Goal: Transaction & Acquisition: Book appointment/travel/reservation

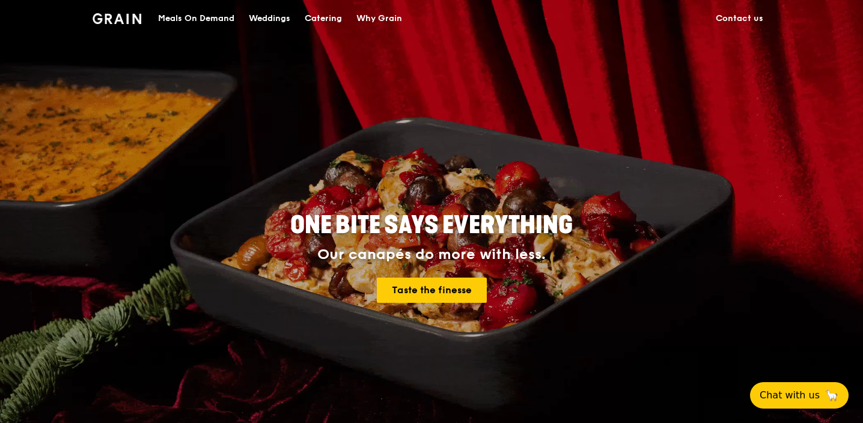
click at [329, 22] on div "Catering" at bounding box center [323, 19] width 37 height 36
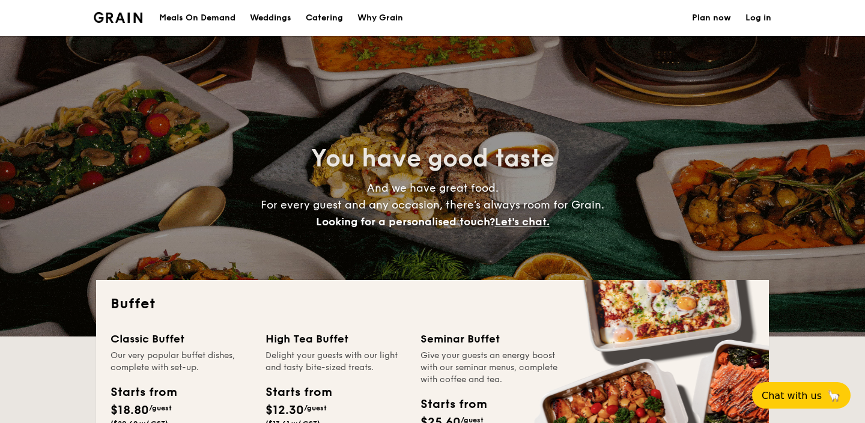
select select
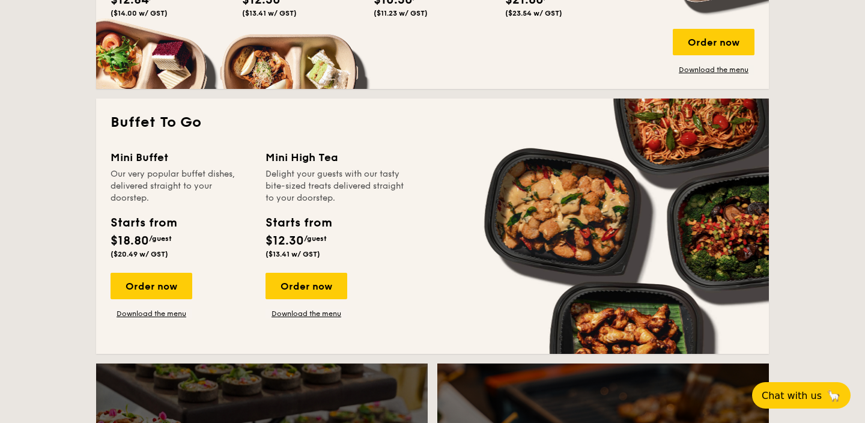
scroll to position [718, 0]
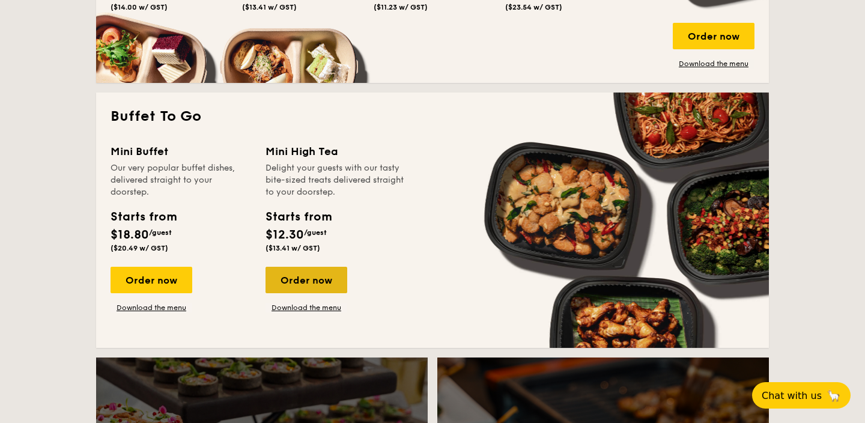
click at [305, 289] on div "Order now" at bounding box center [307, 280] width 82 height 26
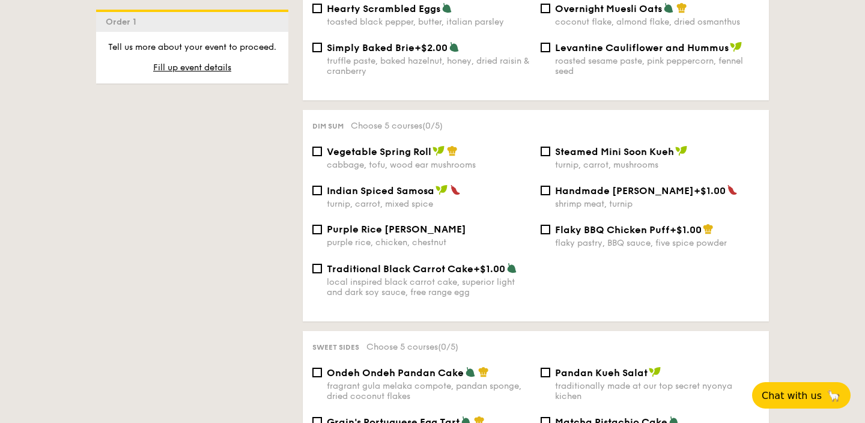
scroll to position [1050, 0]
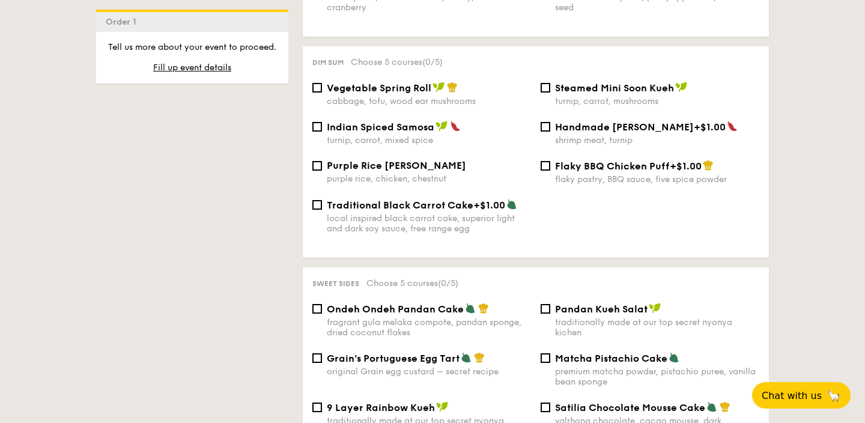
select select
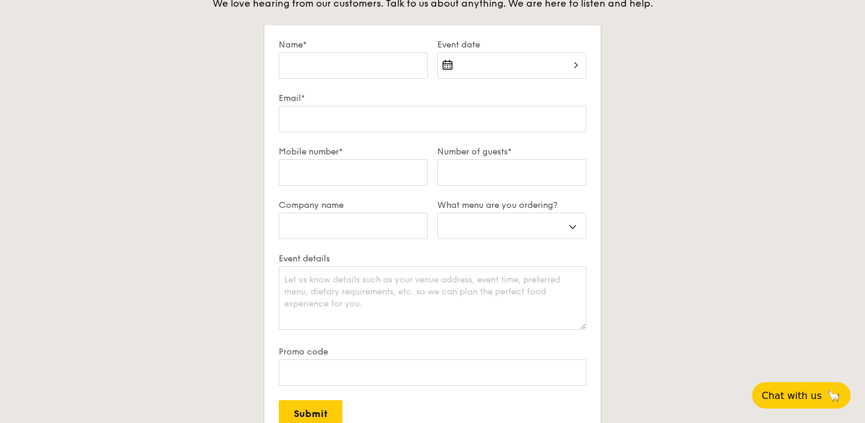
scroll to position [1766, 0]
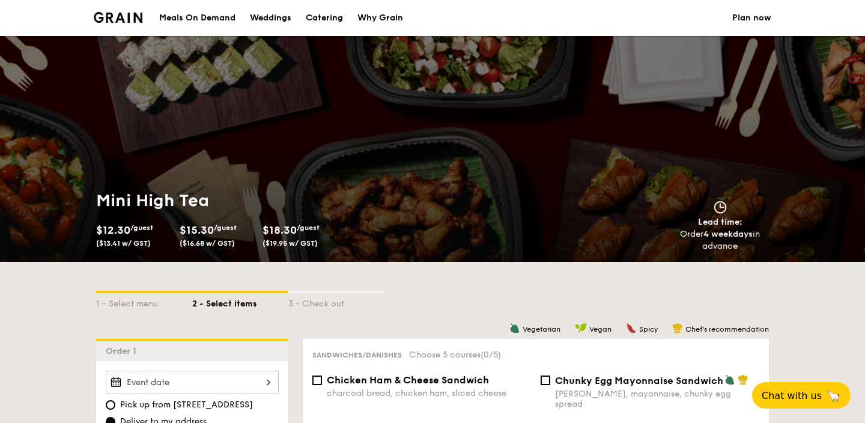
click at [141, 213] on div "Mini High Tea $12.30 /guest ($13.41 w/ GST) $15.30 /guest ($16.68 w/ GST) $18.3…" at bounding box center [262, 221] width 332 height 63
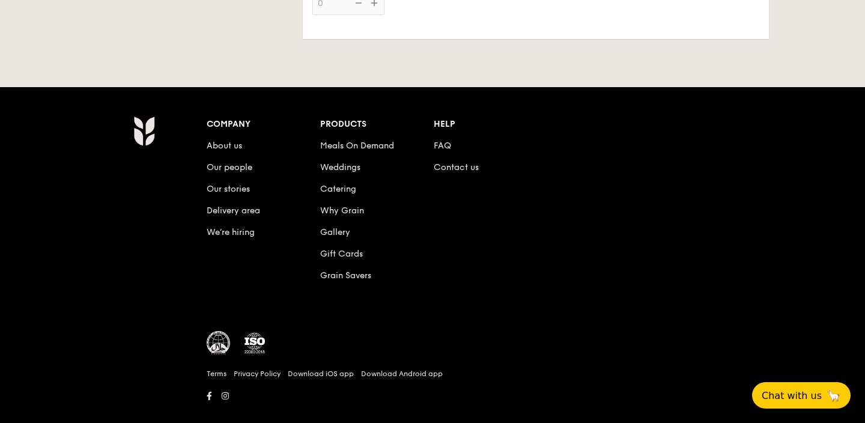
select select
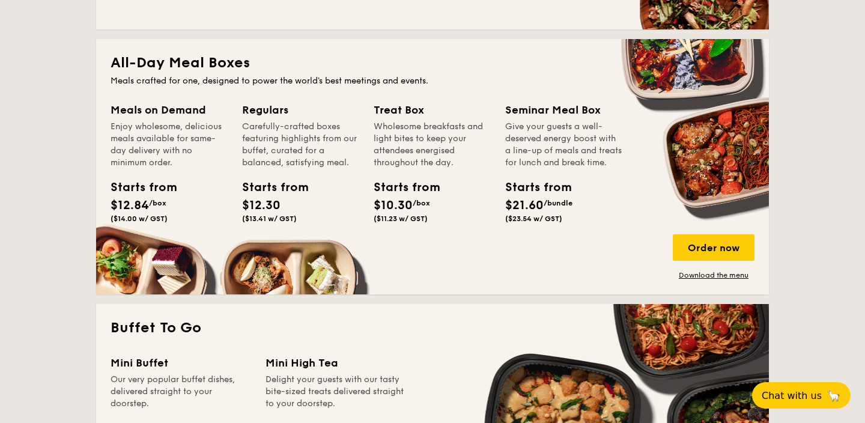
scroll to position [633, 0]
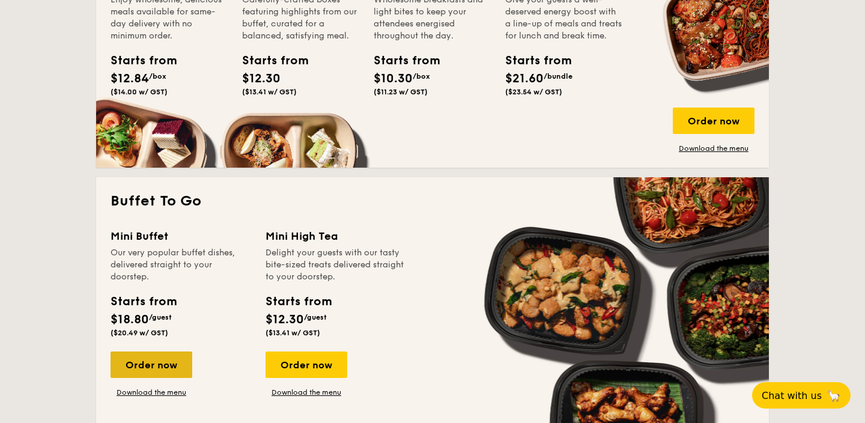
click at [169, 359] on div "Order now" at bounding box center [152, 365] width 82 height 26
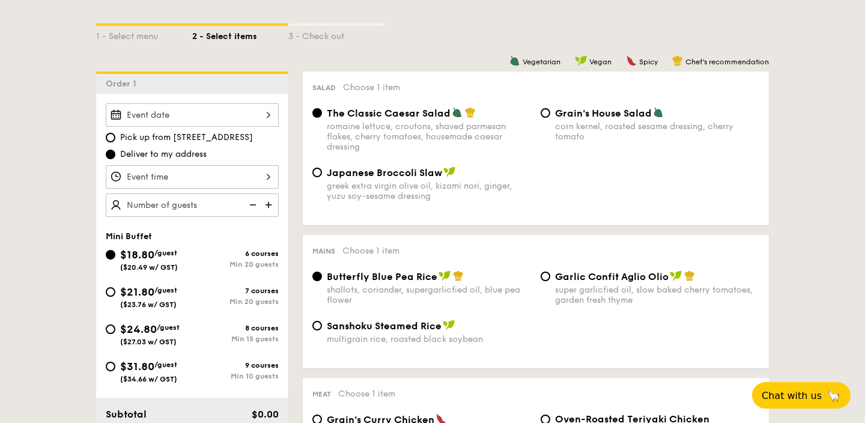
scroll to position [295, 0]
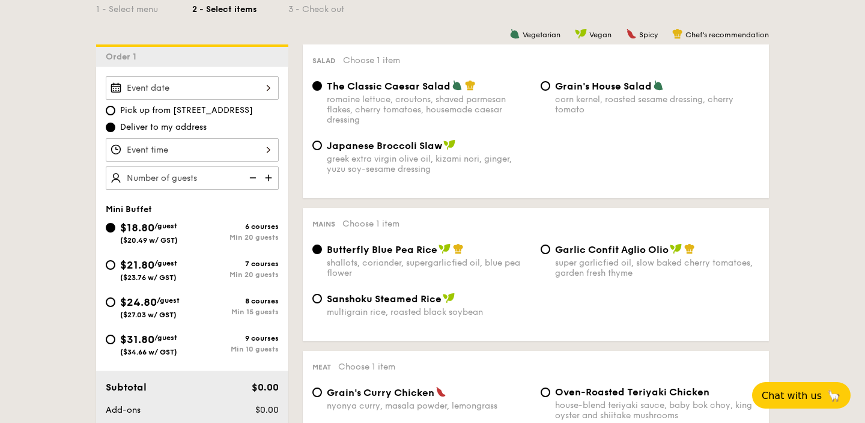
click at [596, 87] on span "Grain's House Salad" at bounding box center [603, 86] width 97 height 11
click at [551, 87] on input "Grain's House Salad corn kernel, roasted sesame dressing, cherry tomato" at bounding box center [546, 86] width 10 height 10
radio input "true"
click at [412, 144] on span "Japanese Broccoli Slaw" at bounding box center [384, 145] width 115 height 11
click at [322, 144] on input "Japanese Broccoli Slaw greek extra virgin olive oil, kizami [PERSON_NAME], yuzu…" at bounding box center [318, 146] width 10 height 10
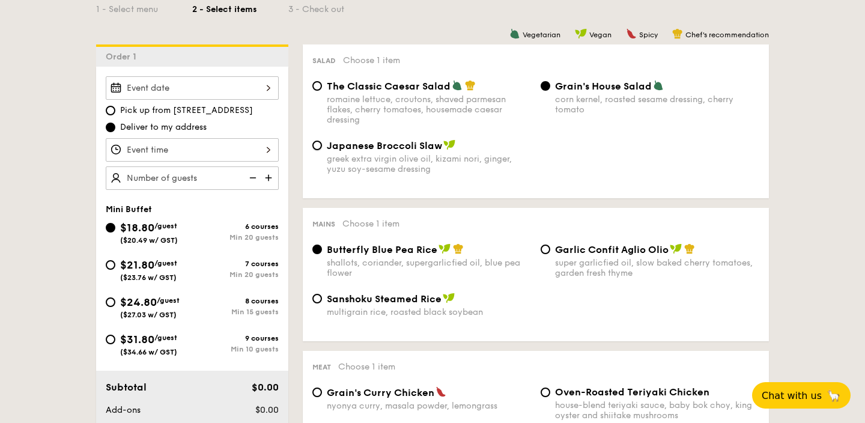
radio input "true"
click at [589, 89] on span "Grain's House Salad" at bounding box center [603, 86] width 97 height 11
click at [551, 89] on input "Grain's House Salad corn kernel, roasted sesame dressing, cherry tomato" at bounding box center [546, 86] width 10 height 10
radio input "true"
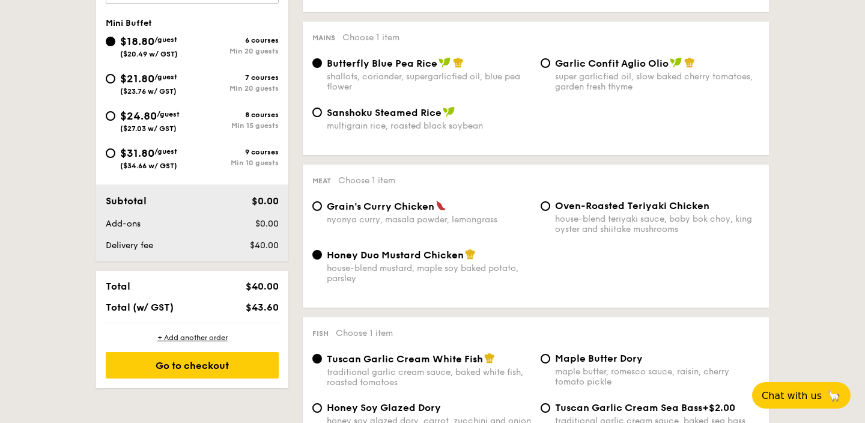
scroll to position [481, 0]
click at [590, 67] on span "Garlic Confit Aglio Olio" at bounding box center [612, 62] width 114 height 11
click at [551, 67] on input "Garlic Confit Aglio Olio super garlicfied oil, slow baked cherry tomatoes, gard…" at bounding box center [546, 63] width 10 height 10
radio input "true"
click at [425, 69] on span "Butterfly Blue Pea Rice" at bounding box center [382, 62] width 111 height 11
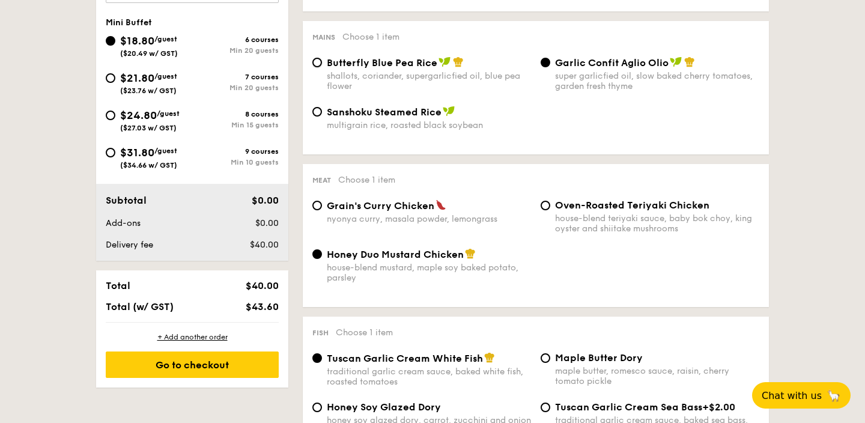
click at [322, 67] on input "Butterfly Blue Pea Rice shallots, coriander, supergarlicfied oil, blue pea flow…" at bounding box center [318, 63] width 10 height 10
radio input "true"
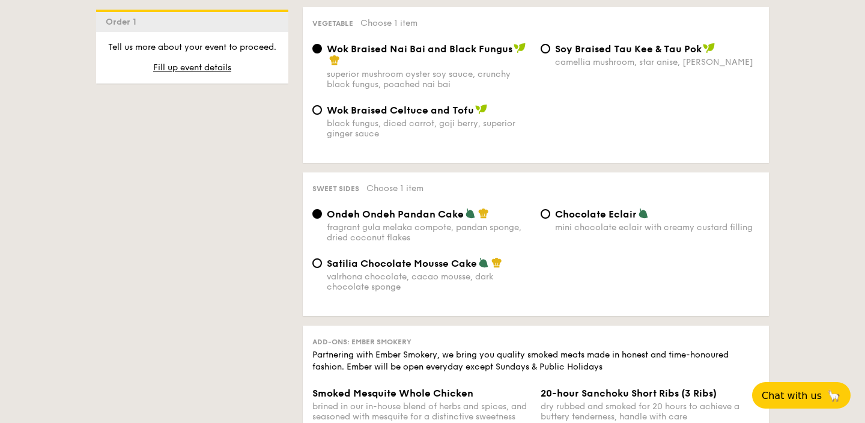
scroll to position [950, 0]
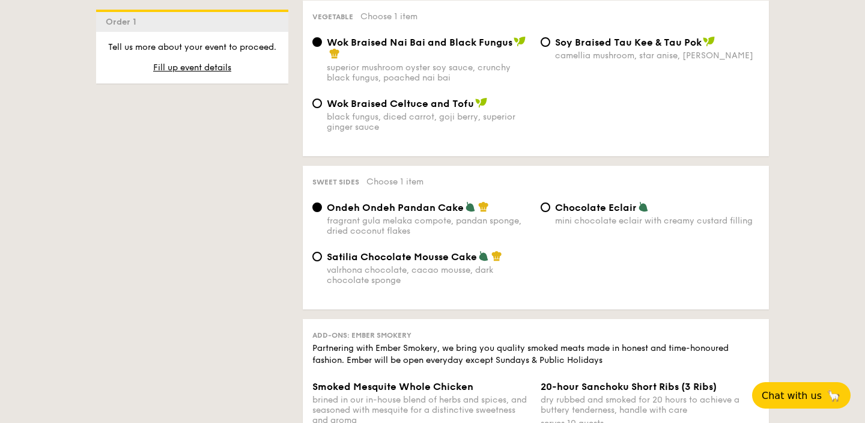
click at [456, 263] on span "Satilia Chocolate Mousse Cake" at bounding box center [402, 256] width 150 height 11
click at [322, 261] on input "Satilia Chocolate Mousse Cake valrhona chocolate, cacao mousse, dark chocolate …" at bounding box center [318, 257] width 10 height 10
radio input "true"
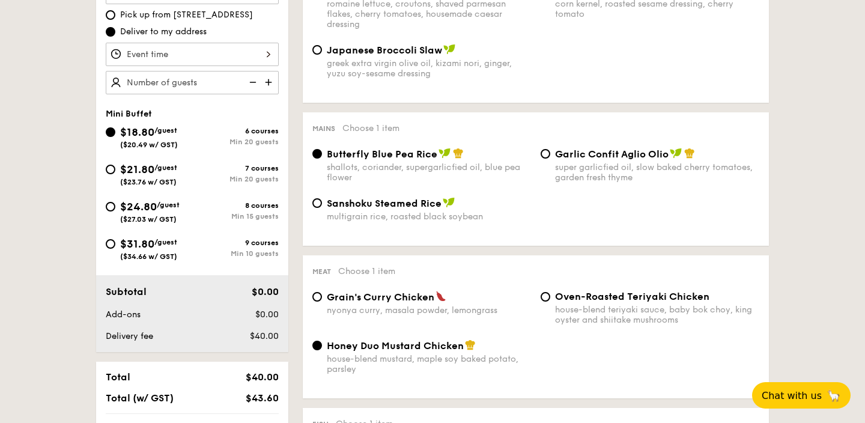
scroll to position [370, 0]
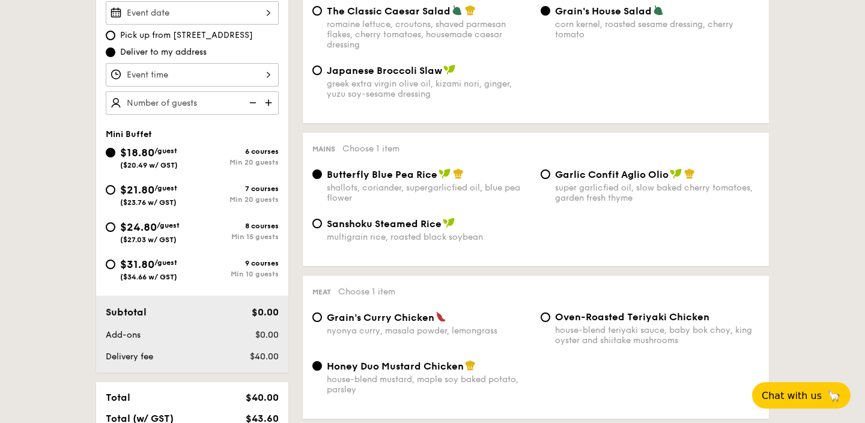
click at [649, 216] on div "Butterfly Blue Pea Rice shallots, coriander, supergarlicfied oil, blue pea flow…" at bounding box center [536, 192] width 457 height 49
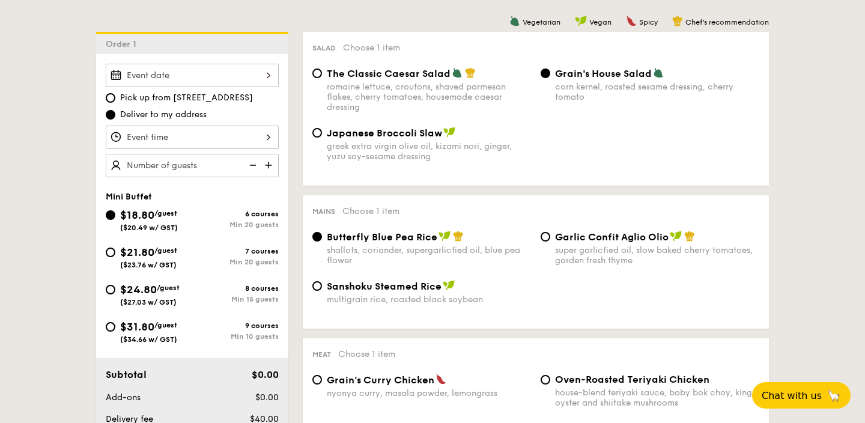
scroll to position [284, 0]
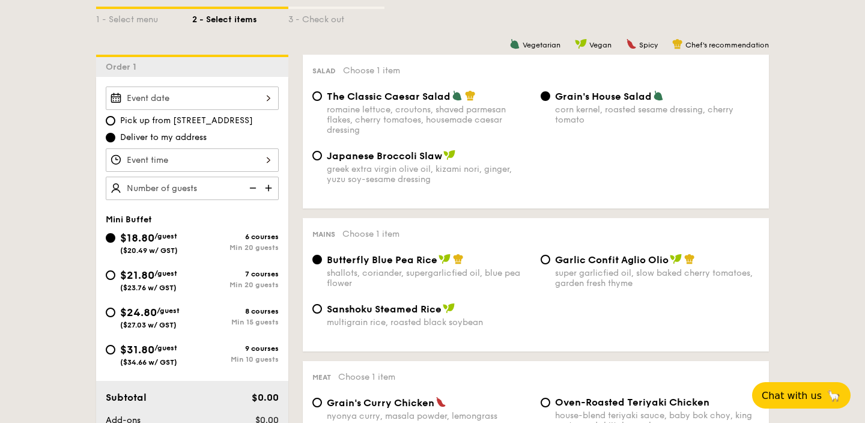
click at [329, 96] on span "The Classic Caesar Salad" at bounding box center [389, 96] width 124 height 11
click at [322, 96] on input "The Classic Caesar Salad romaine lettuce, croutons, shaved parmesan flakes, che…" at bounding box center [318, 96] width 10 height 10
radio input "true"
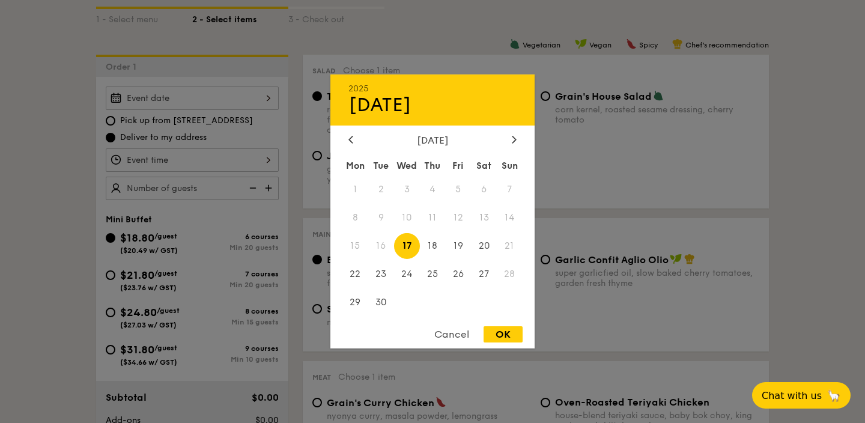
click at [165, 94] on div "2025 Sep [DATE] Tue Wed Thu Fri Sat Sun 1 2 3 4 5 6 7 8 9 10 11 12 13 14 15 16 …" at bounding box center [192, 98] width 173 height 23
click at [487, 275] on span "27" at bounding box center [484, 274] width 26 height 26
click at [504, 334] on div "OK" at bounding box center [503, 334] width 39 height 16
type input "[DATE]"
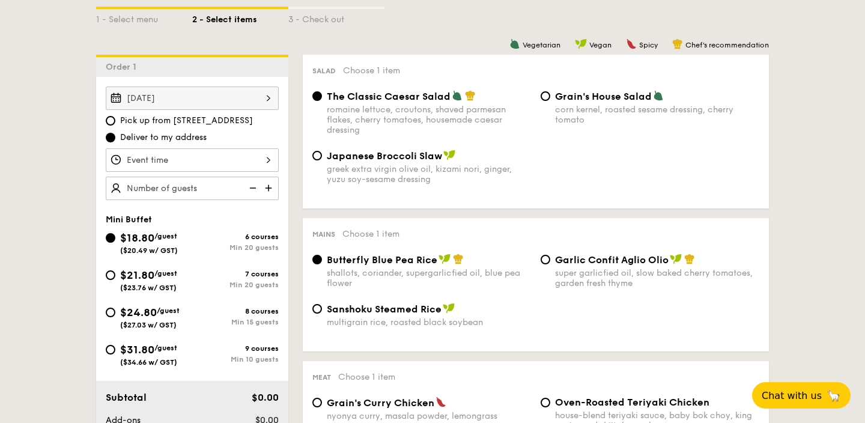
click at [227, 156] on div at bounding box center [192, 159] width 173 height 23
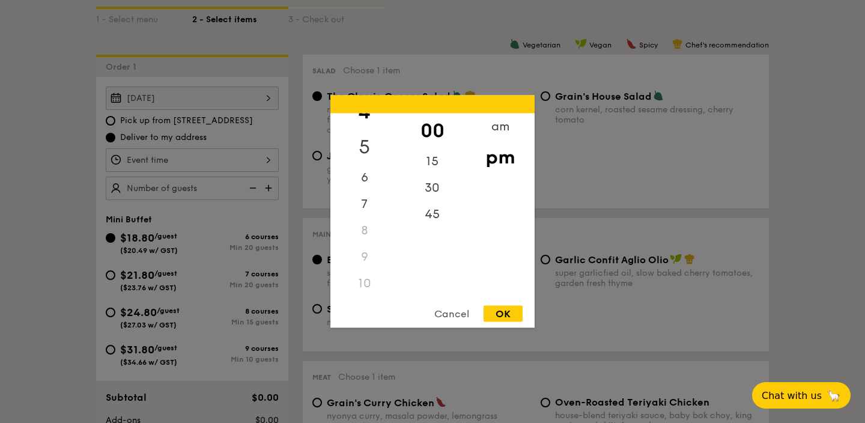
scroll to position [125, 0]
click at [371, 147] on div "5" at bounding box center [365, 146] width 68 height 35
click at [438, 191] on div "30" at bounding box center [432, 192] width 68 height 35
click at [505, 314] on div "OK" at bounding box center [503, 314] width 39 height 16
type input "5:30PM"
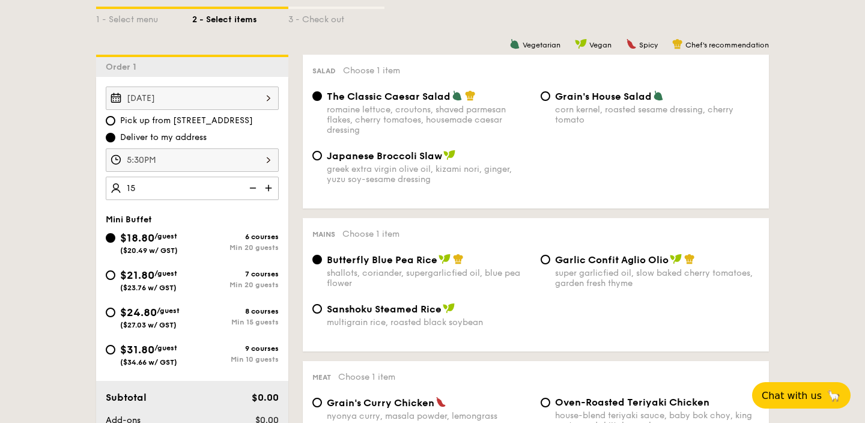
type input "20 guests"
click at [117, 316] on div "$24.80 /guest ($27.03 w/ GST)" at bounding box center [149, 316] width 87 height 25
click at [115, 316] on input "$24.80 /guest ($27.03 w/ GST) 8 courses Min 15 guests" at bounding box center [111, 313] width 10 height 10
radio input "true"
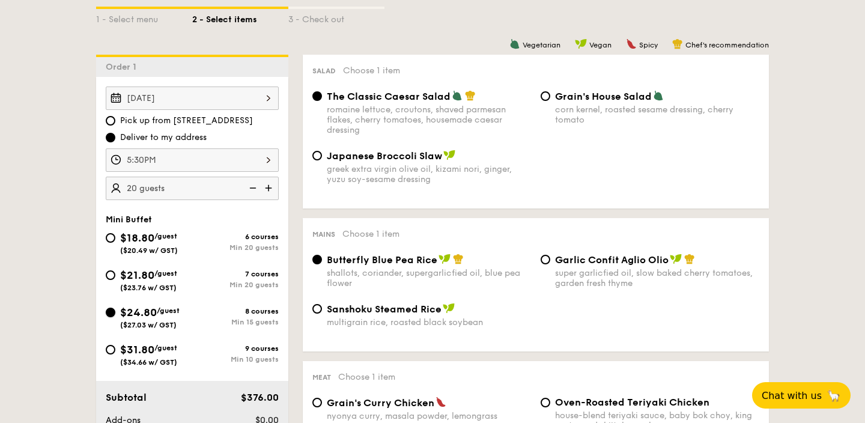
radio input "true"
radio input "false"
radio input "true"
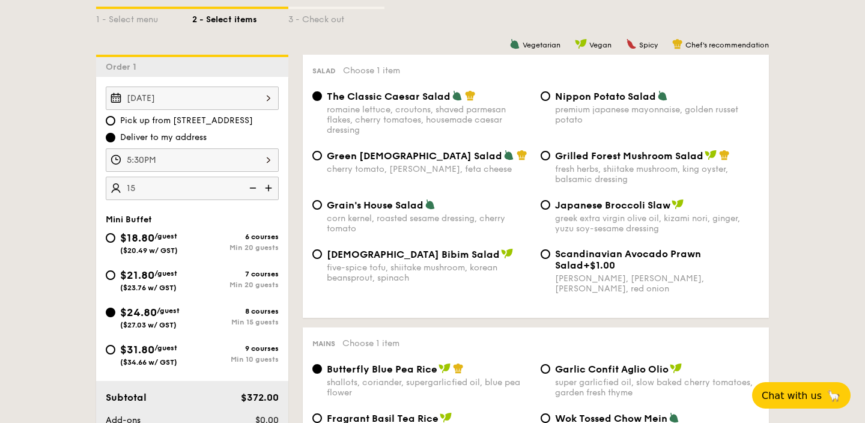
type input "15 guests"
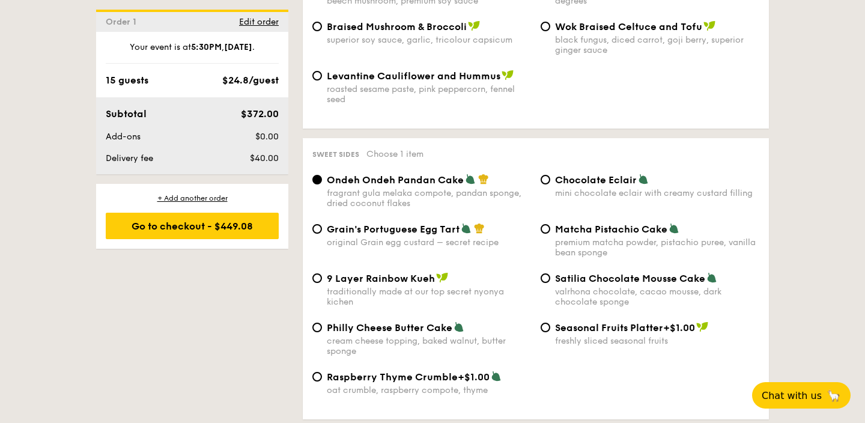
scroll to position [1689, 0]
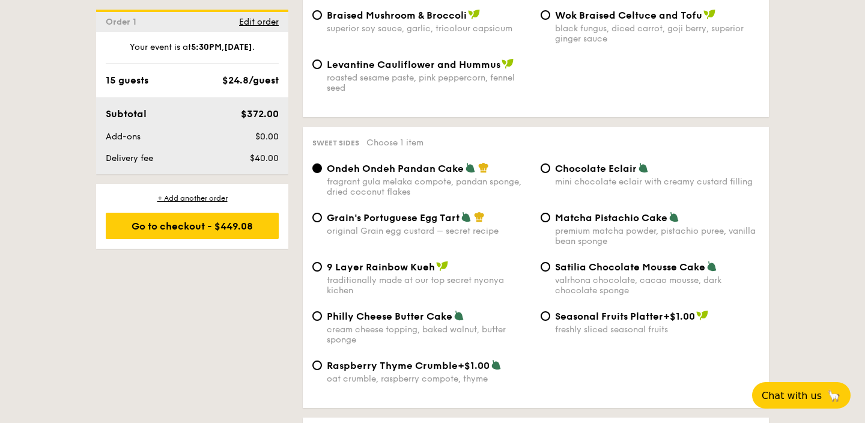
click at [569, 270] on span "Satilia Chocolate Mousse Cake" at bounding box center [630, 266] width 150 height 11
click at [551, 270] on input "Satilia Chocolate Mousse Cake valrhona chocolate, cacao mousse, dark chocolate …" at bounding box center [546, 267] width 10 height 10
radio input "true"
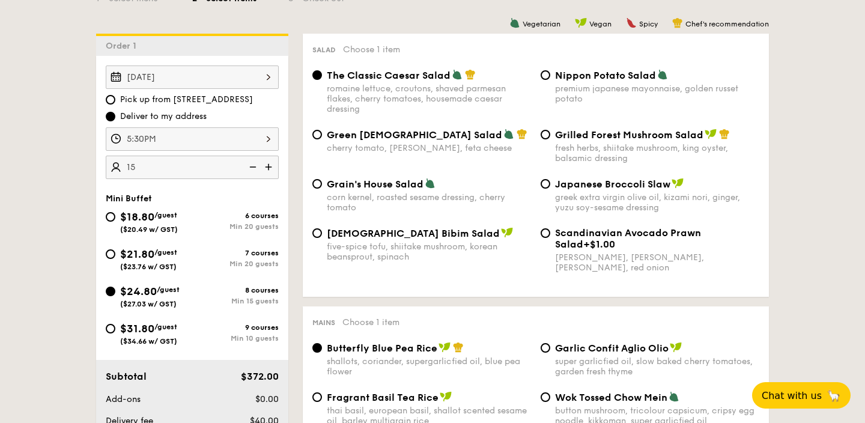
scroll to position [280, 0]
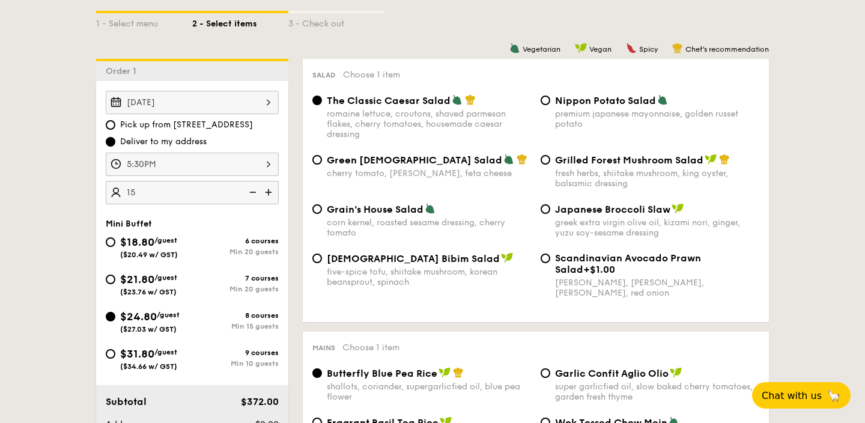
click at [603, 220] on div "greek extra virgin olive oil, kizami nori, ginger, yuzu soy-sesame dressing" at bounding box center [657, 228] width 204 height 20
click at [551, 214] on input "Japanese Broccoli Slaw greek extra virgin olive oil, kizami [PERSON_NAME], yuzu…" at bounding box center [546, 209] width 10 height 10
radio input "true"
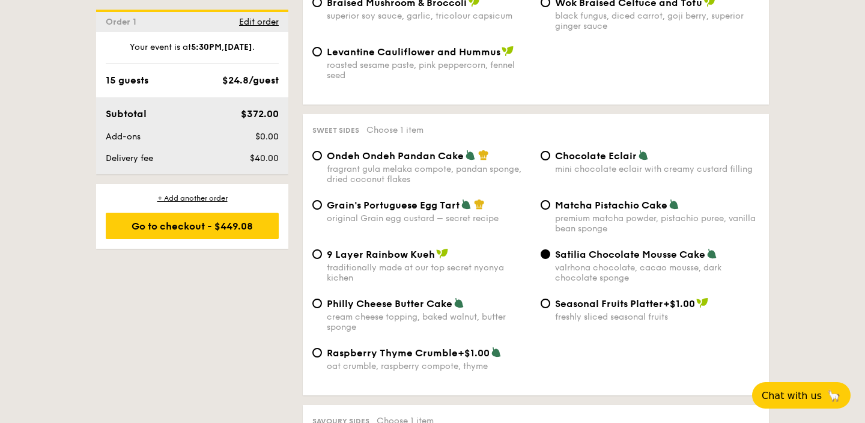
scroll to position [1706, 0]
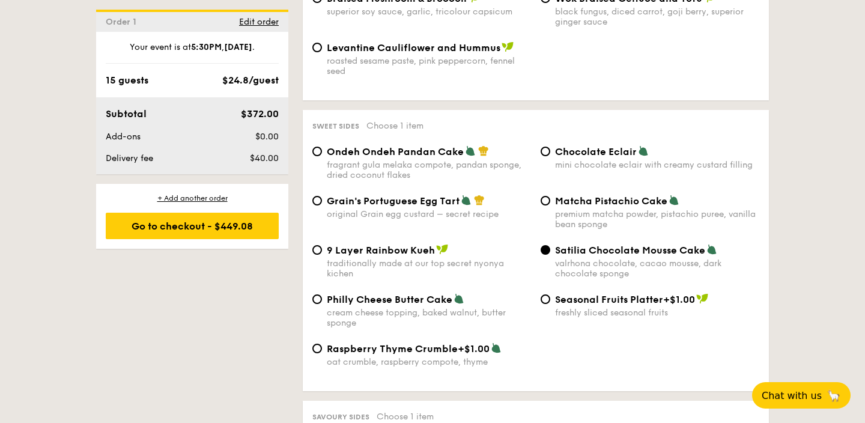
click at [402, 162] on div "fragrant gula melaka compote, pandan sponge, dried coconut flakes" at bounding box center [429, 170] width 204 height 20
click at [322, 156] on input "Ondeh Ondeh Pandan Cake fragrant [PERSON_NAME] melaka compote, pandan sponge, d…" at bounding box center [318, 152] width 10 height 10
radio input "true"
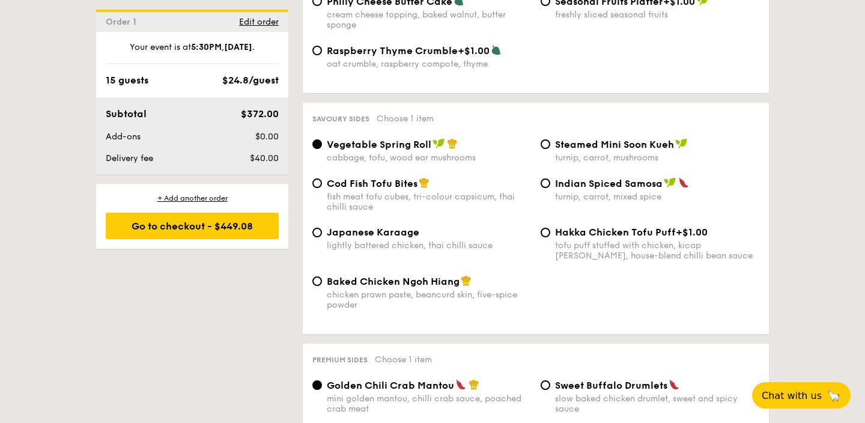
scroll to position [2007, 0]
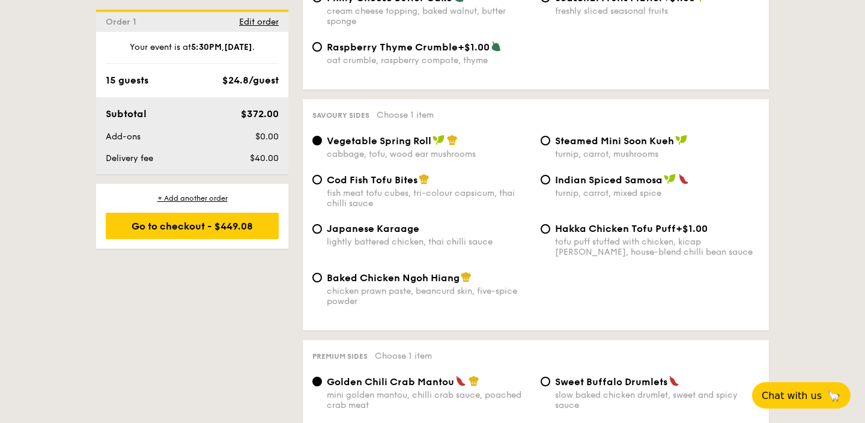
click at [332, 186] on span "Cod Fish Tofu Bites" at bounding box center [372, 179] width 91 height 11
click at [322, 185] on input "Cod Fish Tofu Bites fish meat tofu cubes, tri-colour capsicum, thai chilli sauce" at bounding box center [318, 180] width 10 height 10
radio input "true"
click at [478, 240] on div "Japanese Karaage lightly battered chicken, thai chilli sauce" at bounding box center [429, 235] width 204 height 24
click at [322, 234] on input "Japanese Karaage lightly battered chicken, thai chilli sauce" at bounding box center [318, 229] width 10 height 10
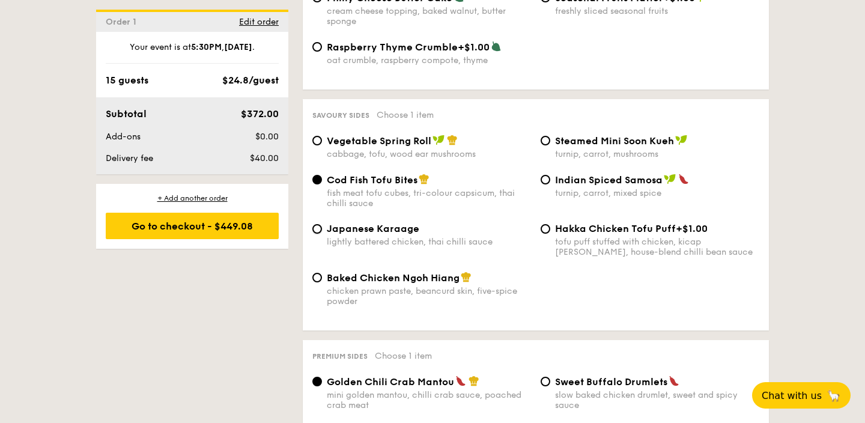
radio input "true"
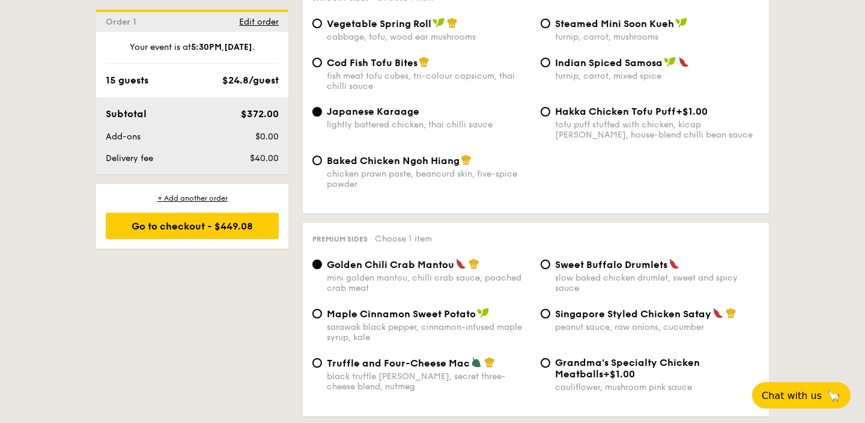
scroll to position [2137, 0]
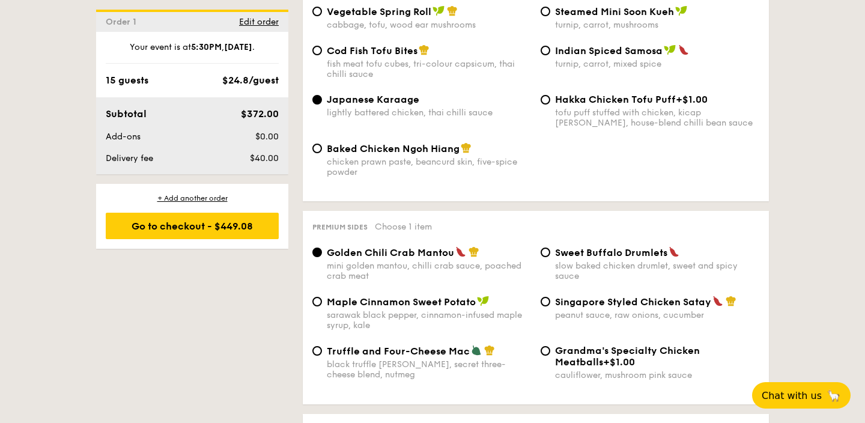
click at [454, 175] on div "chicken prawn paste, beancurd skin, five-spice powder" at bounding box center [429, 167] width 204 height 20
click at [322, 153] on input "Baked Chicken Ngoh Hiang chicken prawn paste, beancurd skin, five-spice powder" at bounding box center [318, 149] width 10 height 10
radio input "true"
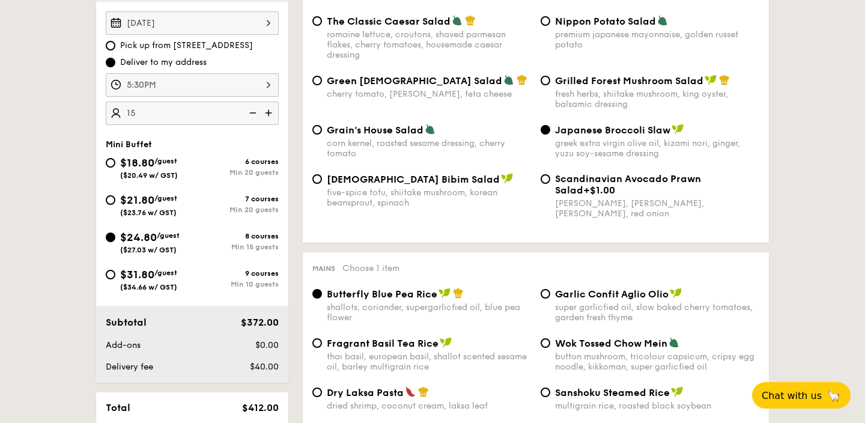
scroll to position [358, 0]
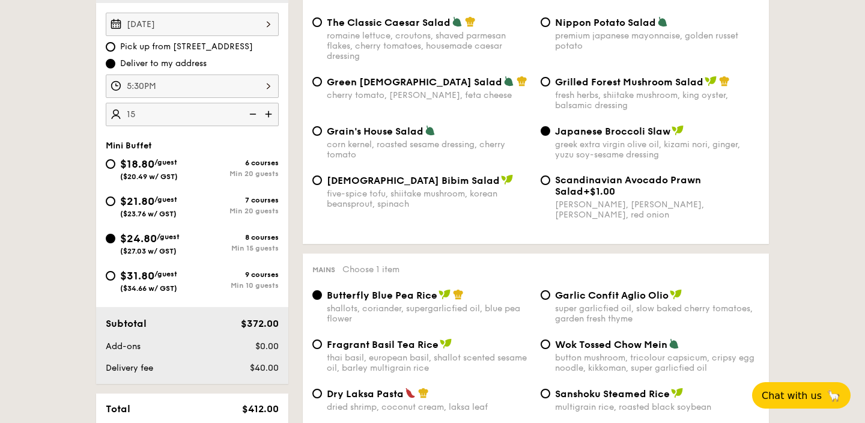
click at [401, 60] on div "romaine lettuce, croutons, shaved parmesan flakes, cherry tomatoes, housemade c…" at bounding box center [429, 46] width 204 height 31
click at [322, 27] on input "The Classic Caesar Salad romaine lettuce, croutons, shaved parmesan flakes, che…" at bounding box center [318, 22] width 10 height 10
radio input "true"
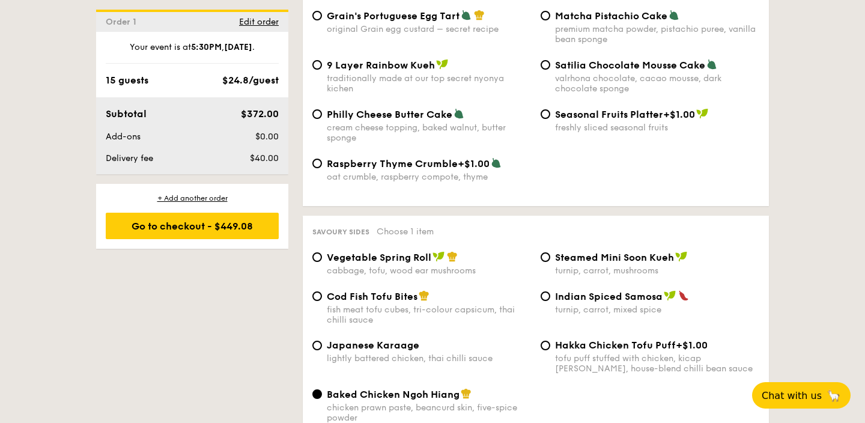
scroll to position [1894, 0]
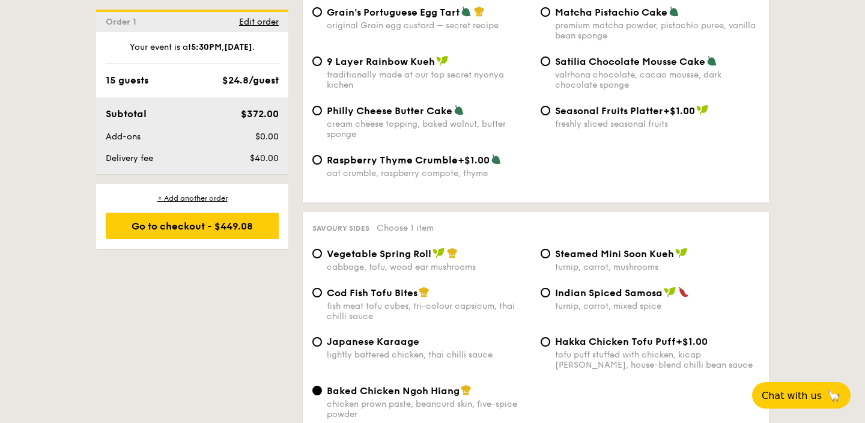
click at [487, 299] on div "Cod Fish Tofu Bites" at bounding box center [429, 293] width 204 height 12
click at [322, 298] on input "Cod Fish Tofu Bites fish meat tofu cubes, tri-colour capsicum, thai chilli sauce" at bounding box center [318, 293] width 10 height 10
radio input "true"
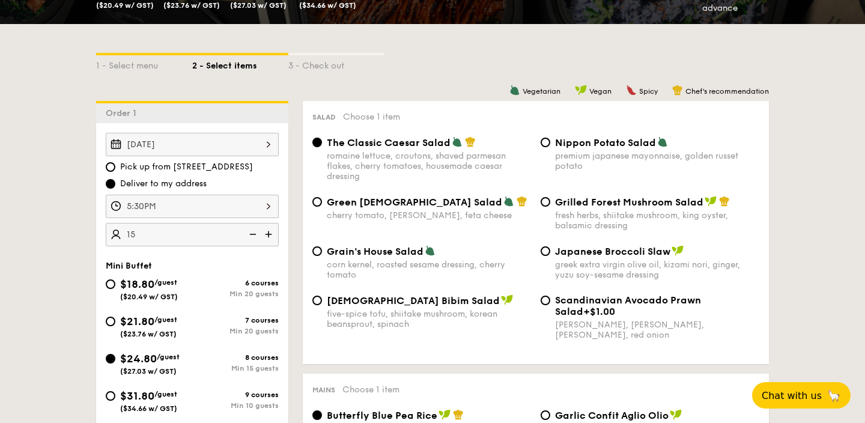
scroll to position [237, 0]
